Goal: Information Seeking & Learning: Understand process/instructions

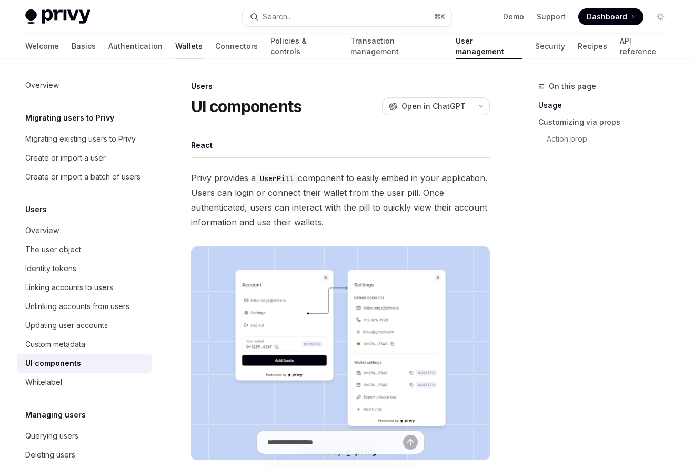
click at [175, 45] on link "Wallets" at bounding box center [188, 46] width 27 height 25
type textarea "*"
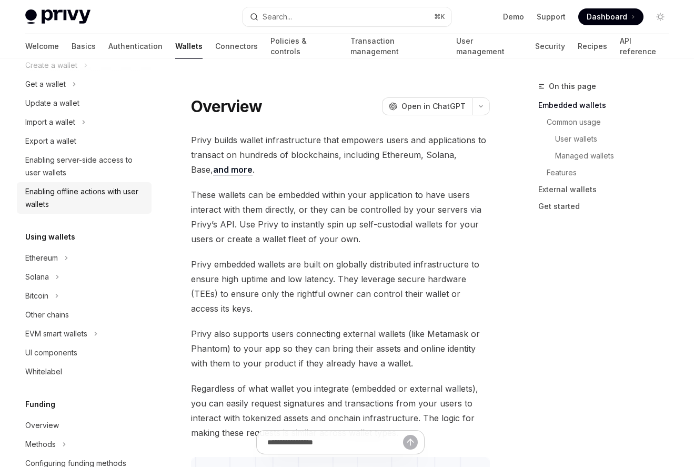
scroll to position [100, 0]
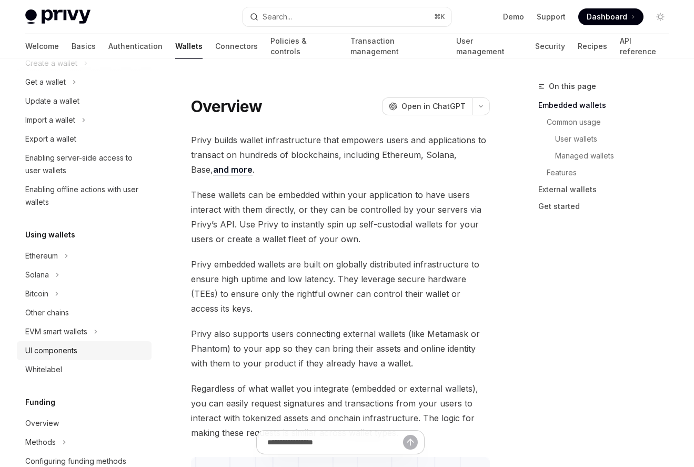
click at [73, 350] on div "UI components" at bounding box center [51, 350] width 52 height 13
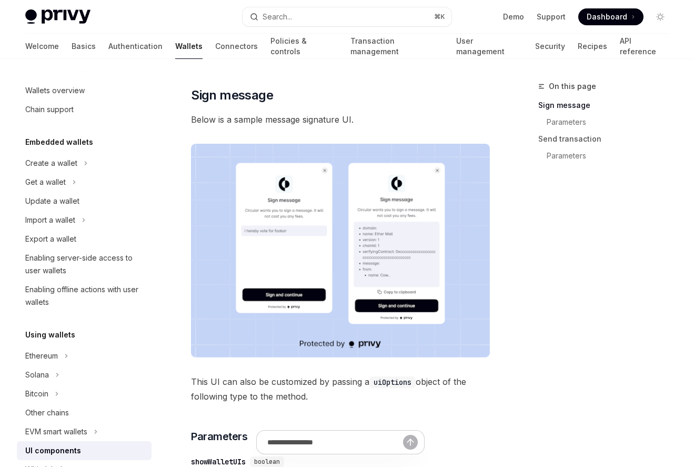
scroll to position [191, 0]
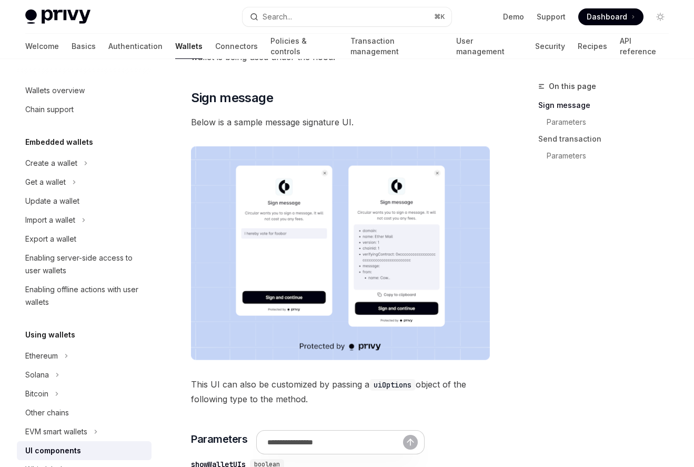
click at [462, 334] on img at bounding box center [340, 253] width 299 height 214
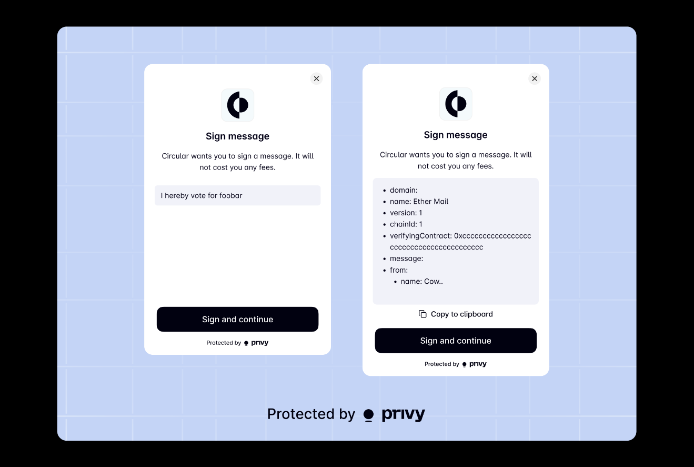
click at [578, 309] on img at bounding box center [347, 233] width 580 height 414
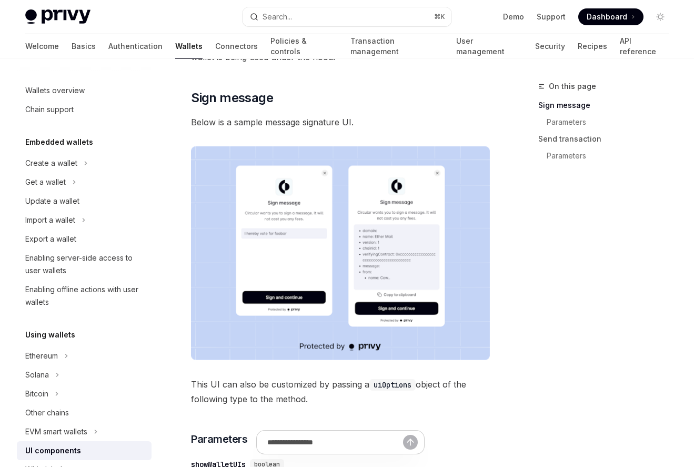
type textarea "*"
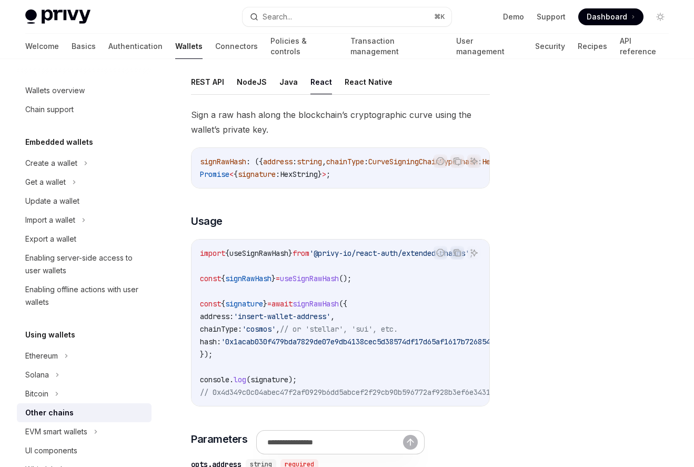
type textarea "*"
